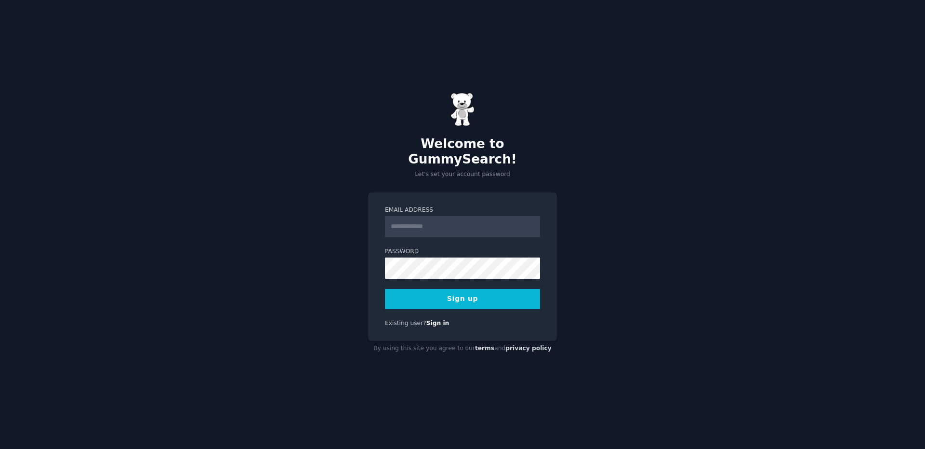
click at [427, 222] on input "Email Address" at bounding box center [462, 226] width 155 height 21
type input "**********"
click at [465, 296] on button "Sign up" at bounding box center [462, 299] width 155 height 20
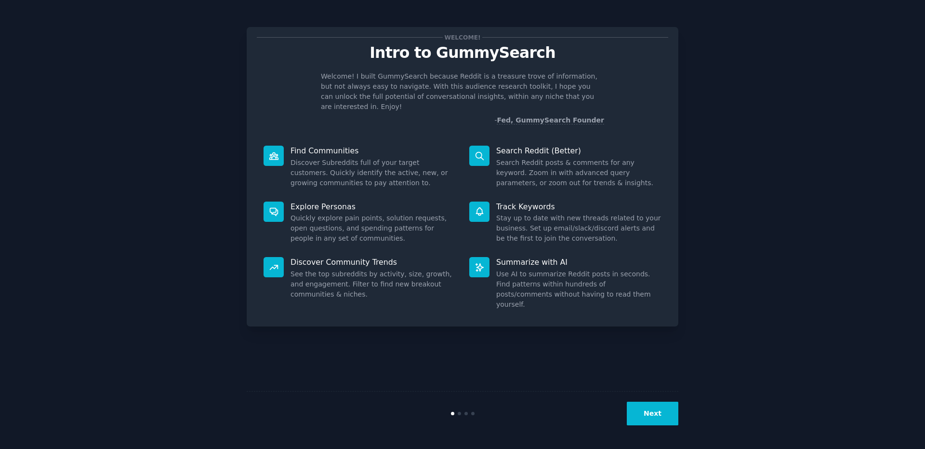
click at [644, 408] on button "Next" at bounding box center [653, 413] width 52 height 24
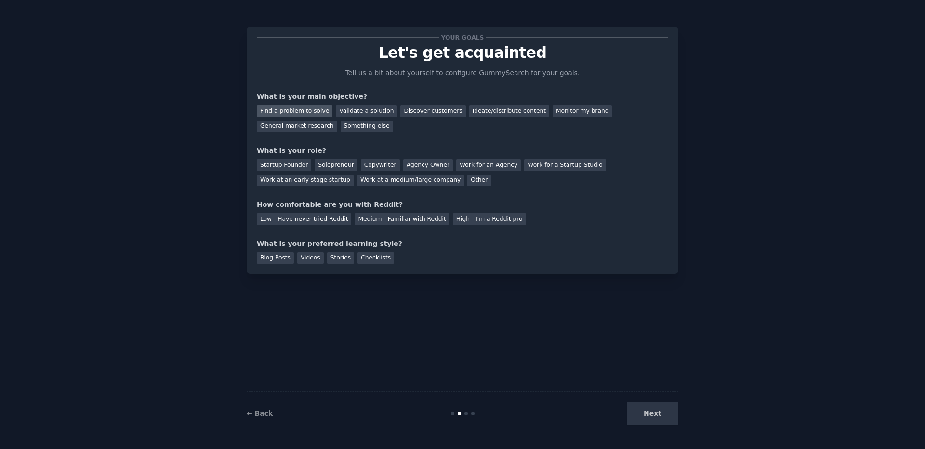
click at [303, 114] on div "Find a problem to solve" at bounding box center [295, 111] width 76 height 12
click at [335, 165] on div "Solopreneur" at bounding box center [336, 165] width 42 height 12
click at [388, 220] on div "Medium - Familiar with Reddit" at bounding box center [402, 219] width 94 height 12
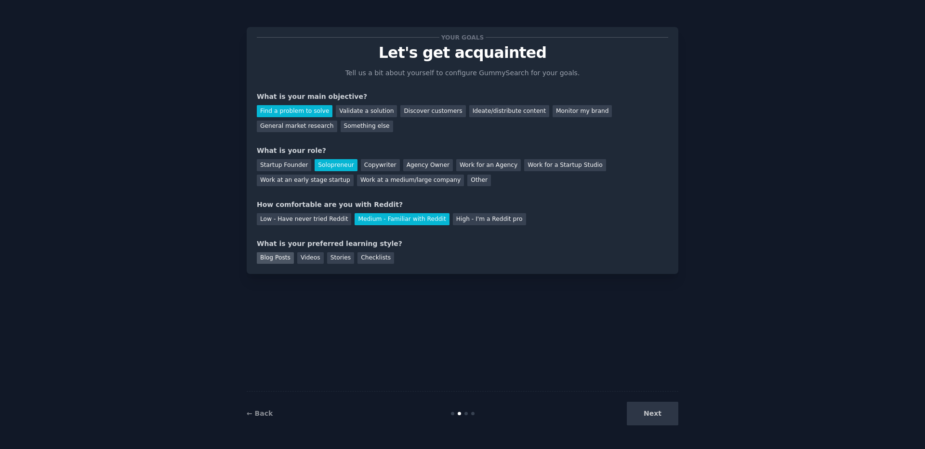
click at [282, 259] on div "Blog Posts" at bounding box center [275, 258] width 37 height 12
click at [315, 256] on div "Videos" at bounding box center [310, 258] width 27 height 12
click at [274, 253] on div "Blog Posts" at bounding box center [275, 258] width 37 height 12
click at [652, 415] on button "Next" at bounding box center [653, 413] width 52 height 24
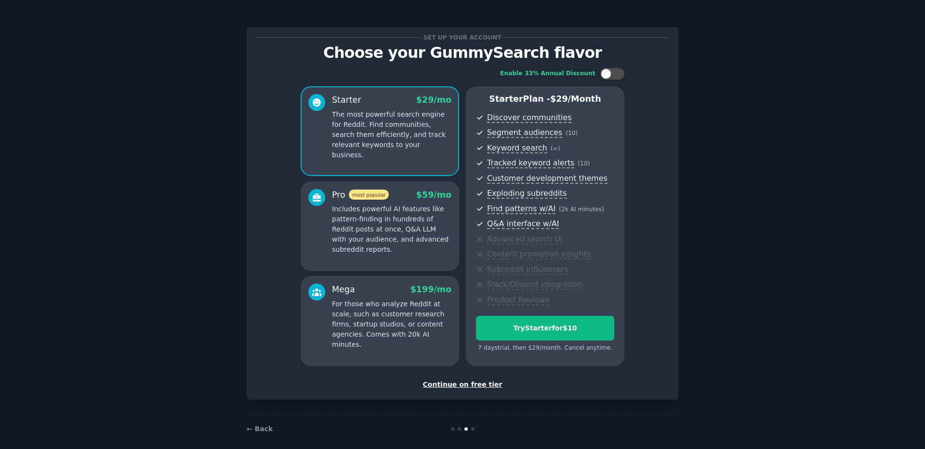
click at [464, 385] on div "Continue on free tier" at bounding box center [463, 384] width 412 height 10
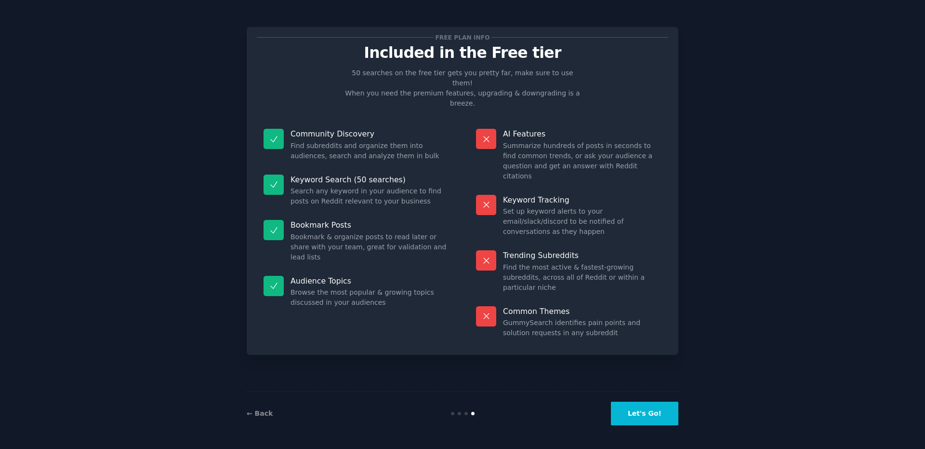
click at [663, 412] on button "Let's Go!" at bounding box center [644, 413] width 67 height 24
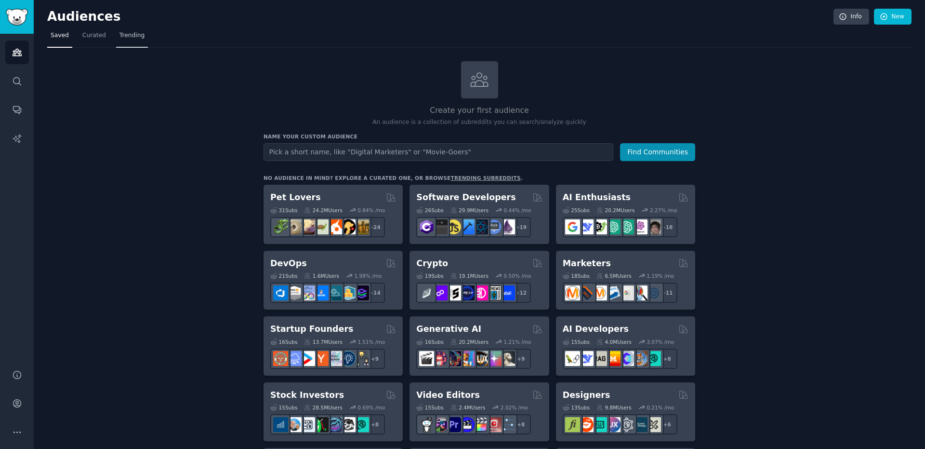
click at [141, 43] on link "Trending" at bounding box center [132, 38] width 32 height 20
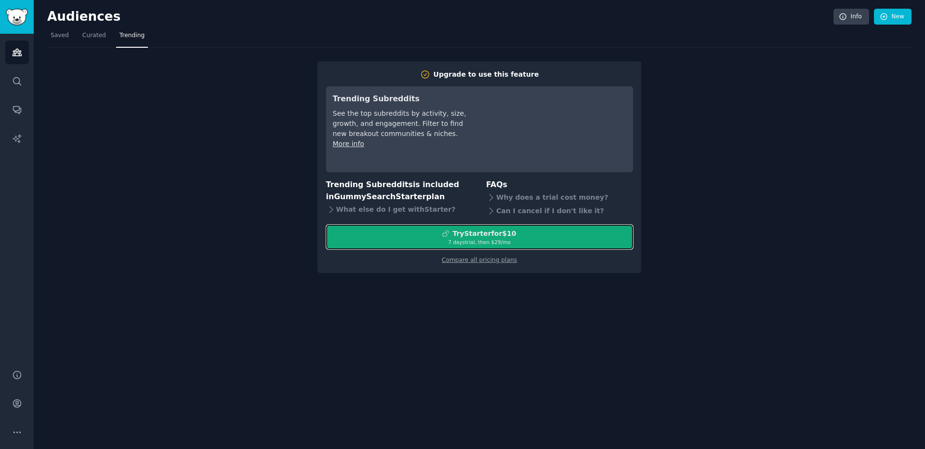
click at [432, 244] on div "7 days trial, then $ 29 /mo" at bounding box center [480, 242] width 306 height 7
